Goal: Check status

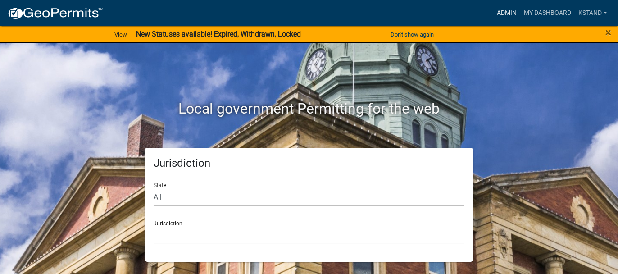
click at [506, 18] on link "Admin" at bounding box center [507, 13] width 27 height 17
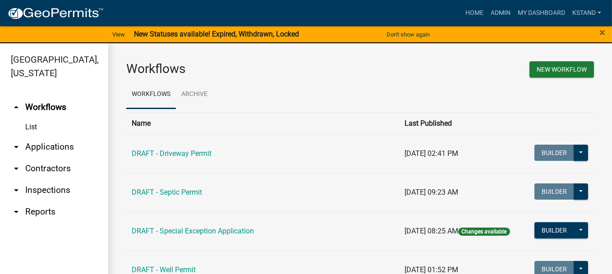
click at [49, 151] on link "arrow_drop_down Applications" at bounding box center [54, 147] width 108 height 22
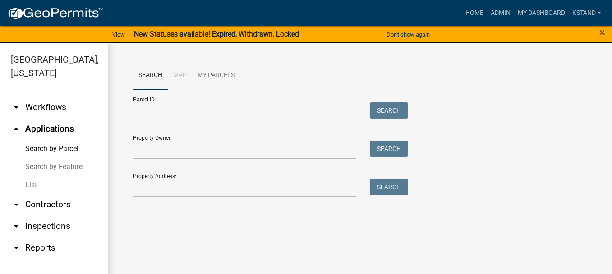
click at [26, 189] on link "List" at bounding box center [54, 185] width 108 height 18
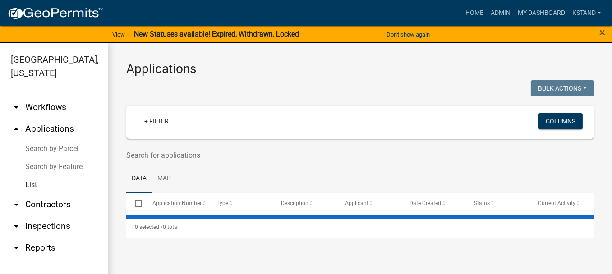
click at [176, 154] on input "text" at bounding box center [319, 155] width 387 height 18
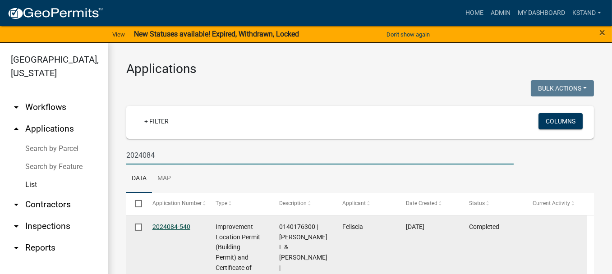
type input "2024084"
click at [169, 227] on link "2024084-540" at bounding box center [171, 226] width 38 height 7
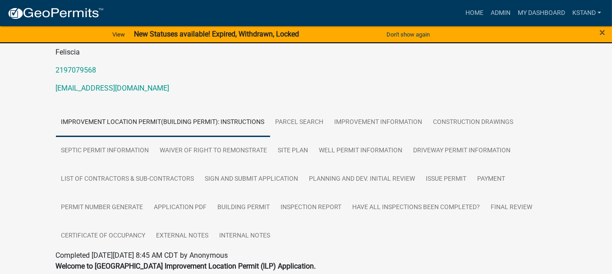
scroll to position [135, 0]
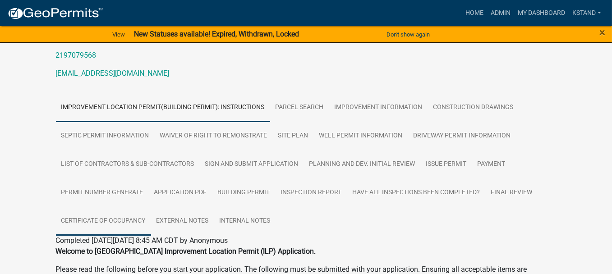
click at [98, 223] on link "Certificate of Occupancy" at bounding box center [103, 221] width 95 height 29
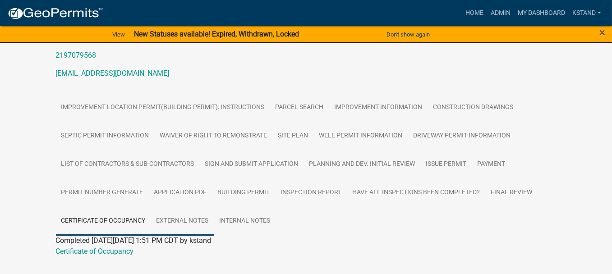
scroll to position [156, 0]
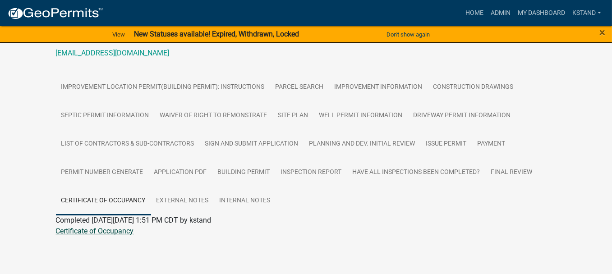
click at [80, 229] on link "Certificate of Occupancy" at bounding box center [95, 231] width 78 height 9
click at [92, 227] on link "Certificate of Occupancy" at bounding box center [95, 231] width 78 height 9
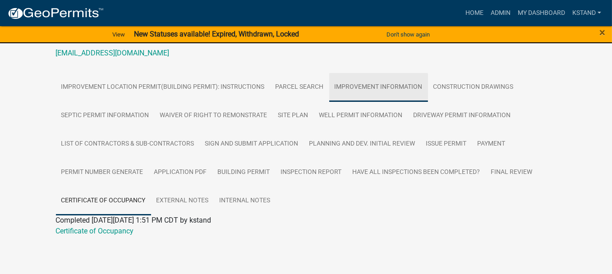
click at [366, 89] on link "Improvement Information" at bounding box center [378, 87] width 99 height 29
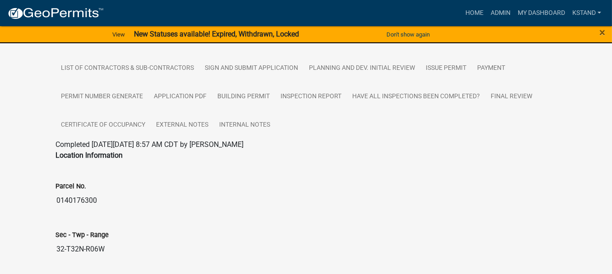
scroll to position [186, 0]
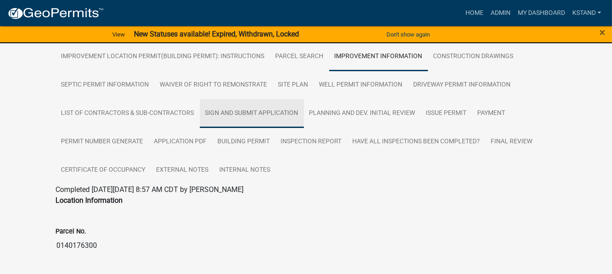
click at [267, 110] on link "Sign and Submit Application" at bounding box center [252, 113] width 104 height 29
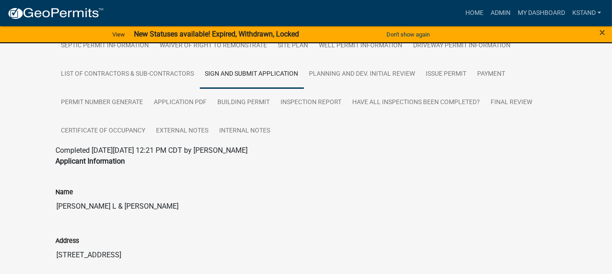
scroll to position [180, 0]
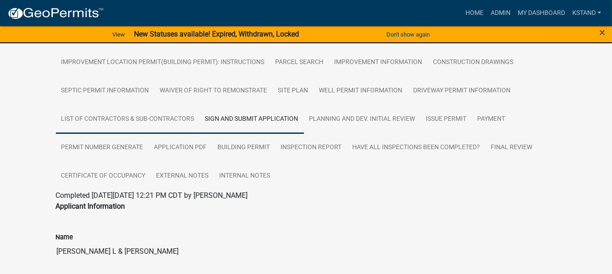
click at [147, 114] on link "List of Contractors & Sub-Contractors" at bounding box center [128, 119] width 144 height 29
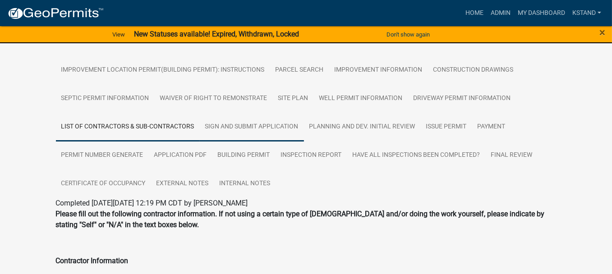
scroll to position [0, 0]
